Goal: Find specific page/section: Find specific page/section

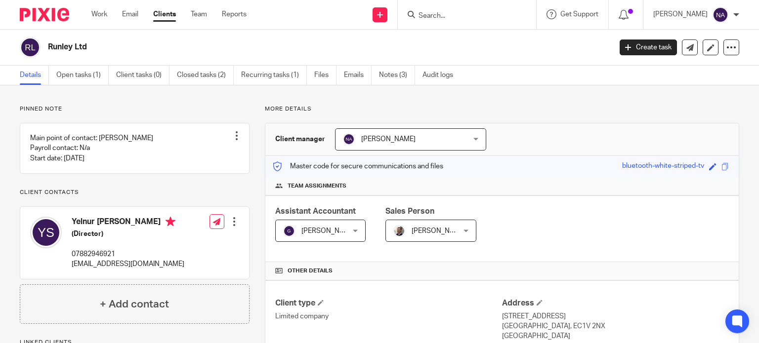
click at [447, 14] on input "Search" at bounding box center [462, 16] width 89 height 9
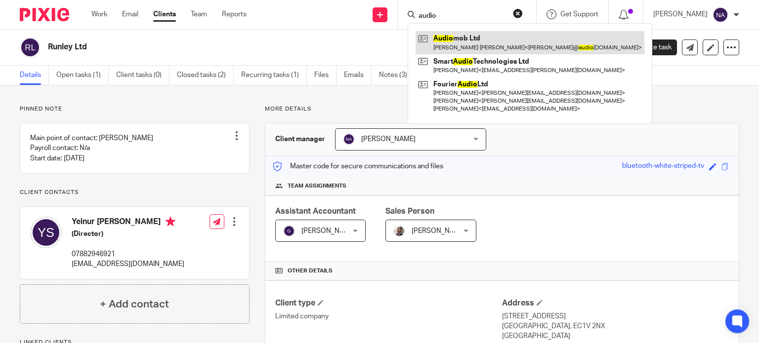
type input "audio"
click at [521, 43] on link at bounding box center [530, 42] width 229 height 23
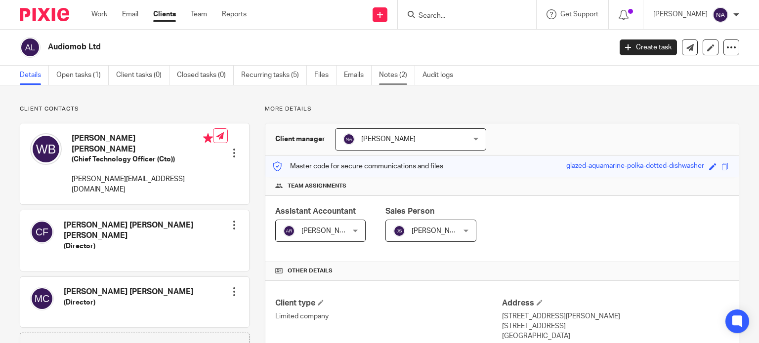
click at [404, 75] on link "Notes (2)" at bounding box center [397, 75] width 36 height 19
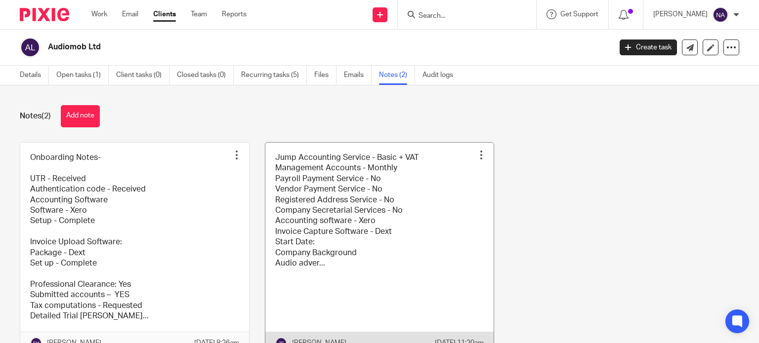
scroll to position [39, 0]
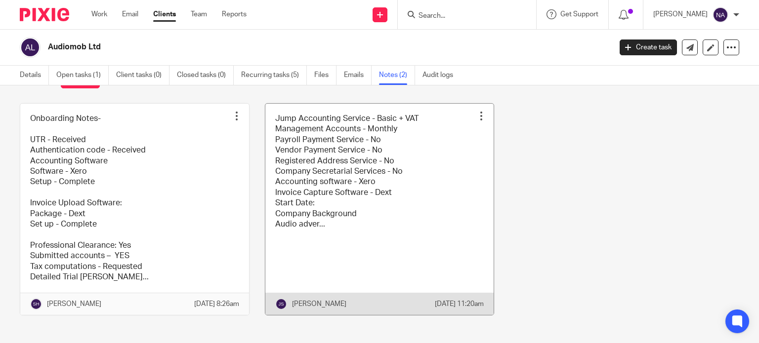
click at [311, 191] on link at bounding box center [379, 210] width 229 height 212
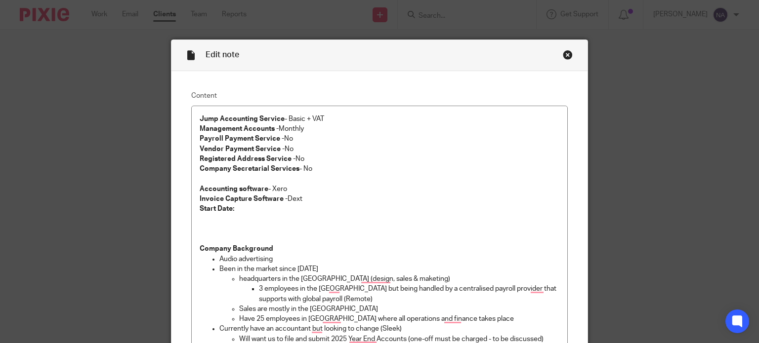
click at [121, 90] on div "Edit note Content Jump Accounting Service - Basic + VAT Management Accounts - M…" at bounding box center [379, 171] width 759 height 343
click at [565, 55] on div "Close this dialog window" at bounding box center [568, 55] width 10 height 10
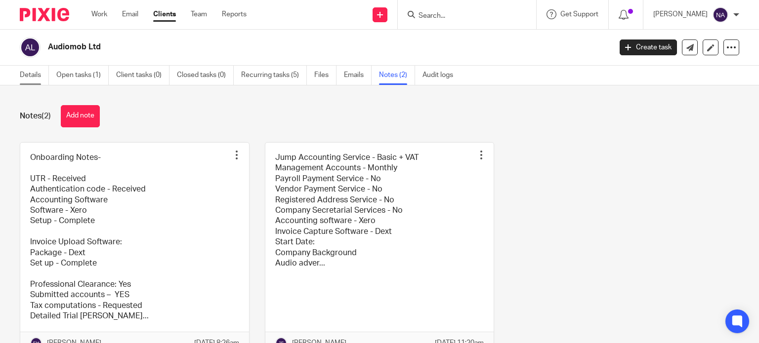
click at [41, 72] on link "Details" at bounding box center [34, 75] width 29 height 19
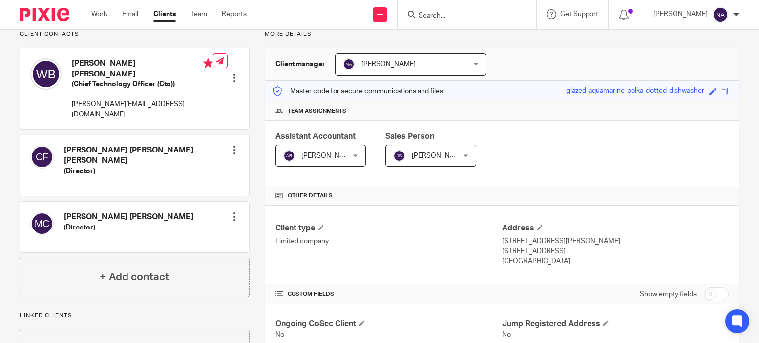
scroll to position [49, 0]
